Goal: Task Accomplishment & Management: Use online tool/utility

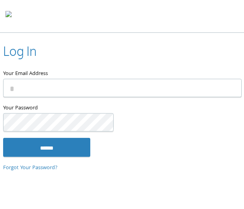
type input "**********"
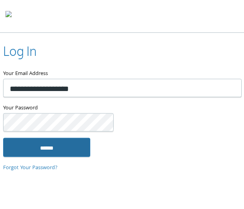
click at [61, 153] on input "******" at bounding box center [46, 147] width 87 height 19
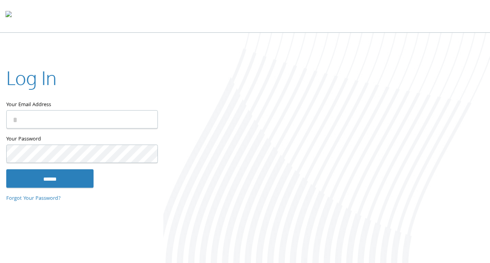
type input "**********"
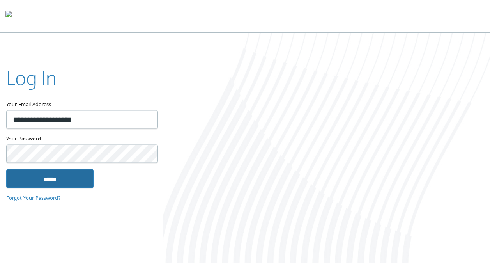
click at [55, 178] on input "******" at bounding box center [49, 178] width 87 height 19
